Goal: Understand process/instructions: Learn how to perform a task or action

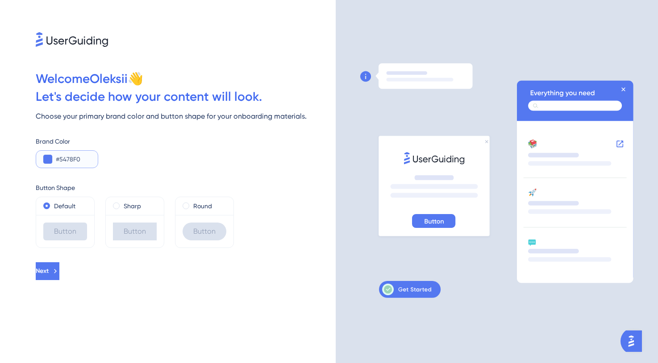
click at [48, 159] on button at bounding box center [47, 159] width 9 height 9
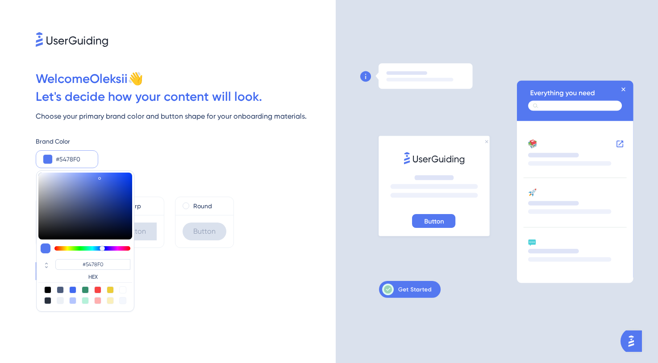
type input "#5471f0"
type input "#5471F0"
type input "#546cf0"
type input "#546CF0"
type input "#5461f0"
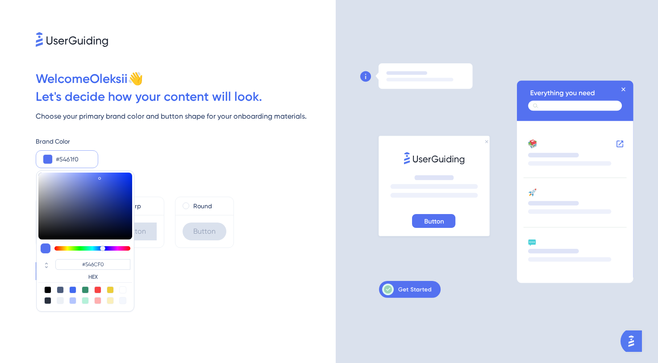
type input "#5461F0"
type input "#5456f0"
type input "#5456F0"
type input "#6354f0"
type input "#6354F0"
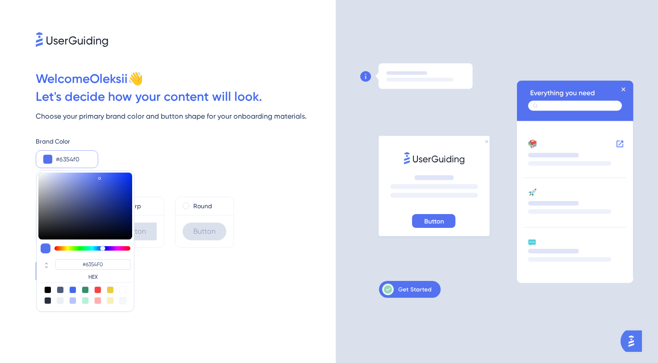
type input "#6e54f0"
type input "#6E54F0"
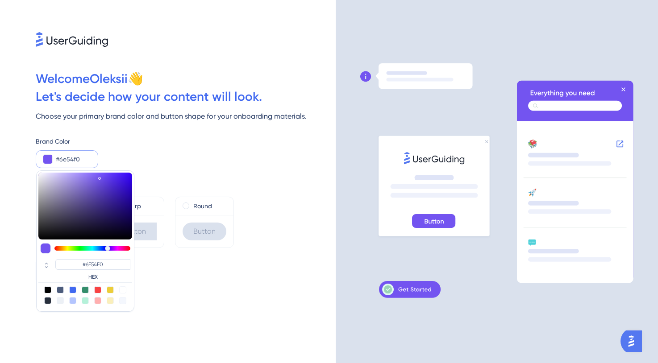
type input "#7354f0"
type input "#7354F0"
type input "#7954f0"
type input "#7954F0"
type input "#7e54f0"
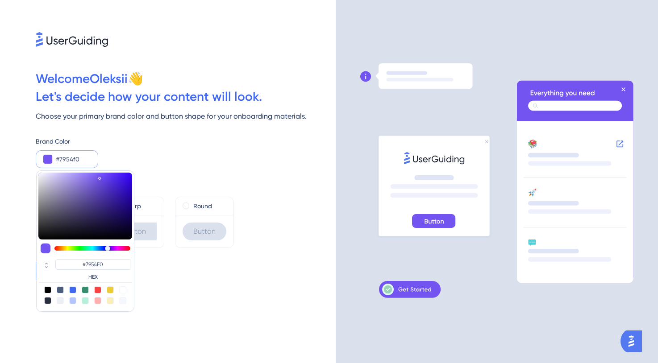
type input "#7E54F0"
type input "#8454f0"
type input "#8454F0"
type input "#8954f0"
type input "#8954F0"
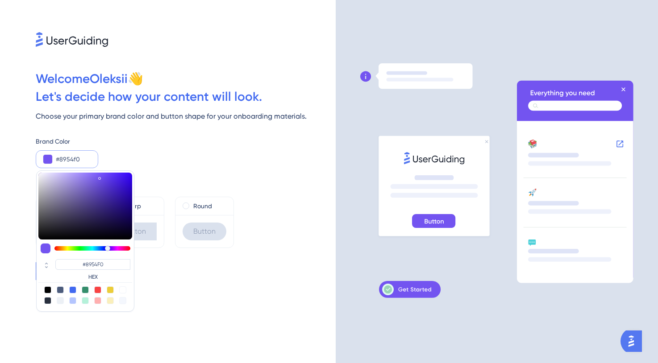
type input "#8f54f0"
type input "#8F54F0"
type input "#9454f0"
type input "#9454F0"
type input "#9a54f0"
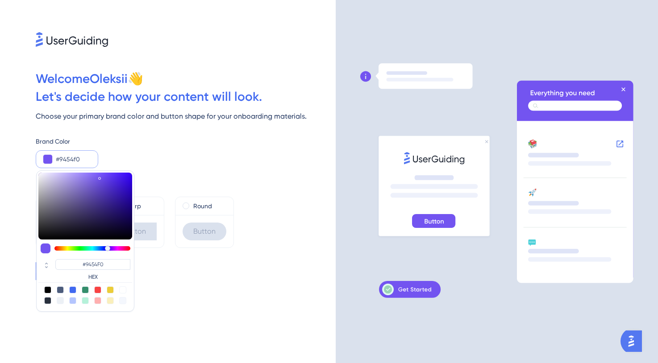
type input "#9A54F0"
type input "#9f54f0"
type input "#9F54F0"
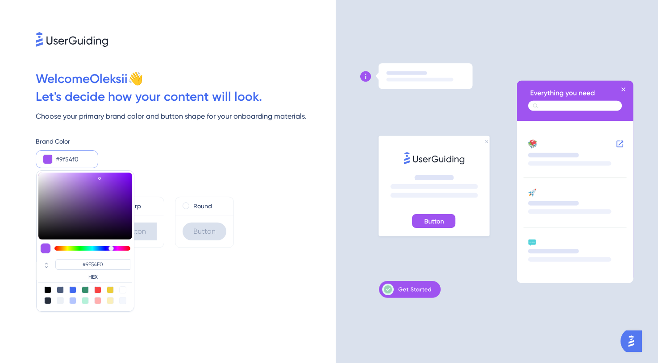
type input "#a554f0"
type input "#A554F0"
type input "#aa54f0"
type input "#AA54F0"
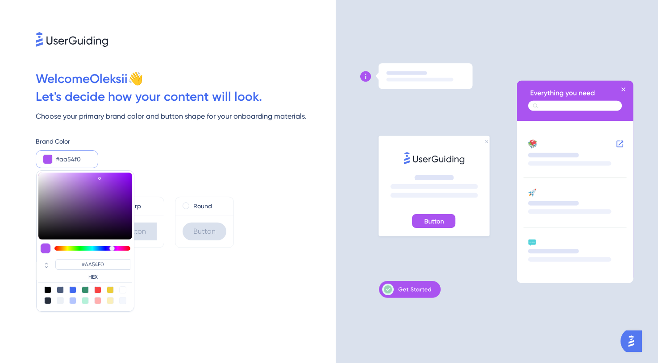
type input "#a554f0"
type input "#A554F0"
drag, startPoint x: 103, startPoint y: 248, endPoint x: 112, endPoint y: 248, distance: 8.9
click at [112, 248] on div at bounding box center [111, 248] width 5 height 5
click at [171, 290] on div "Welcome [PERSON_NAME] 👋 Let ' s decide how your content will look. Choose your …" at bounding box center [168, 181] width 336 height 363
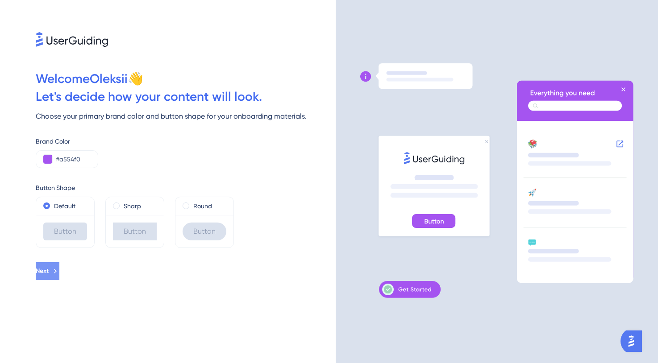
click at [59, 272] on button "Next" at bounding box center [48, 271] width 24 height 18
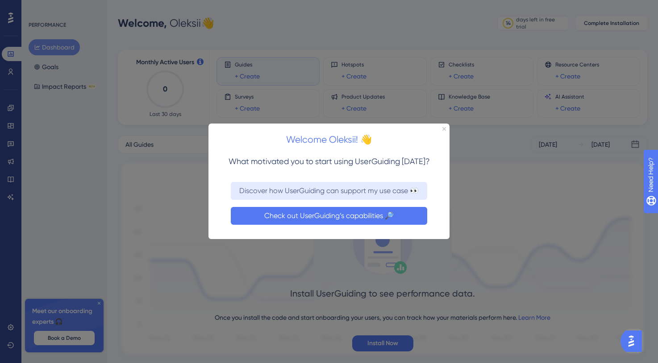
click at [337, 216] on button "Check out UserGuiding’s capabilities 🔎" at bounding box center [329, 216] width 196 height 18
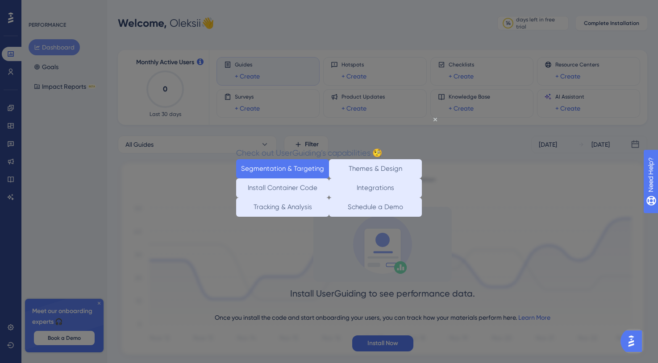
click at [290, 169] on button "Segmentation & Targeting" at bounding box center [282, 168] width 93 height 19
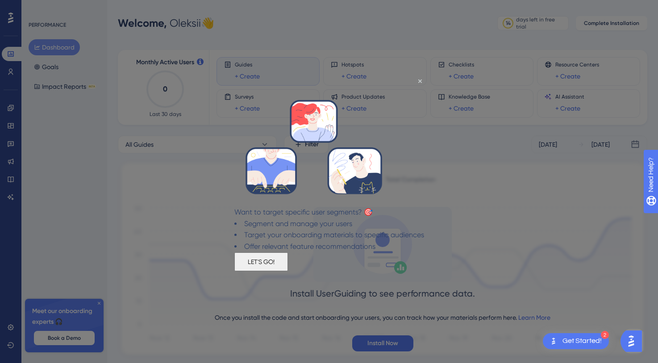
click at [288, 270] on button "LET'S GO!" at bounding box center [261, 262] width 54 height 19
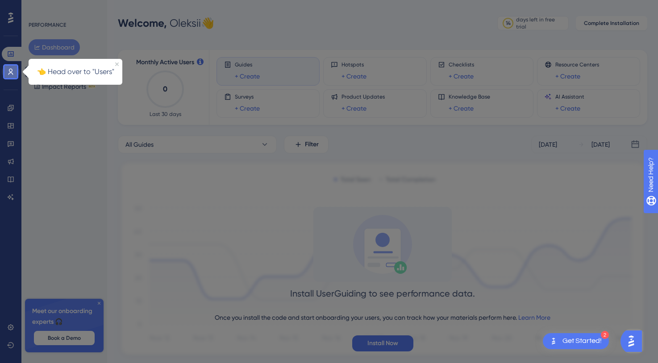
click at [12, 71] on icon at bounding box center [10, 71] width 7 height 7
